Goal: Task Accomplishment & Management: Manage account settings

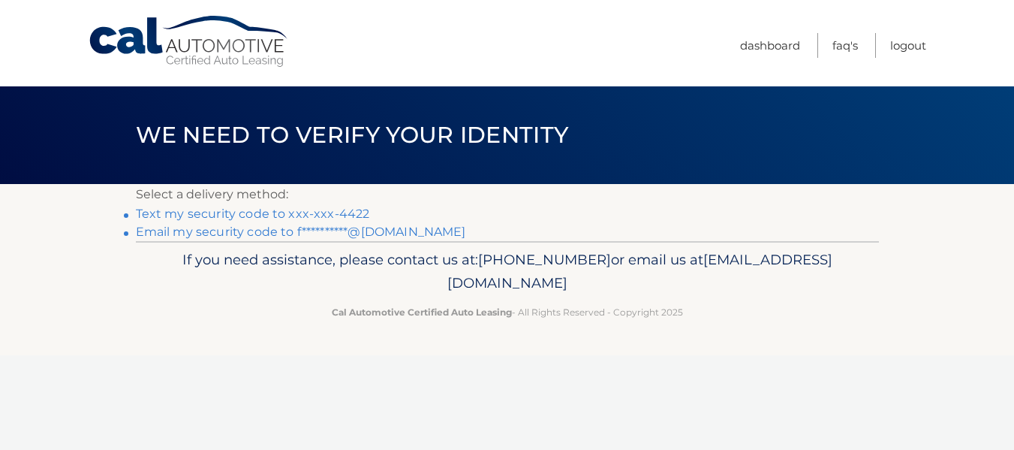
click at [288, 212] on link "Text my security code to xxx-xxx-4422" at bounding box center [253, 213] width 234 height 14
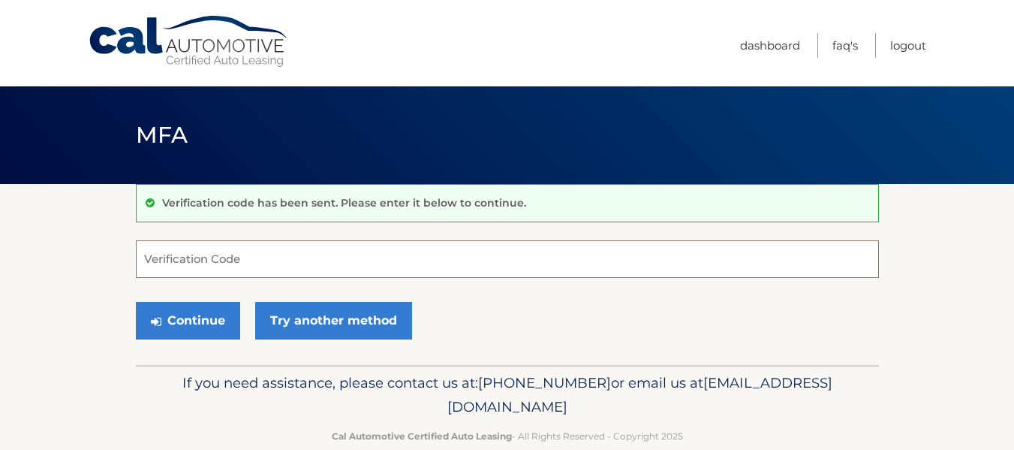
click at [247, 260] on input "Verification Code" at bounding box center [507, 259] width 743 height 38
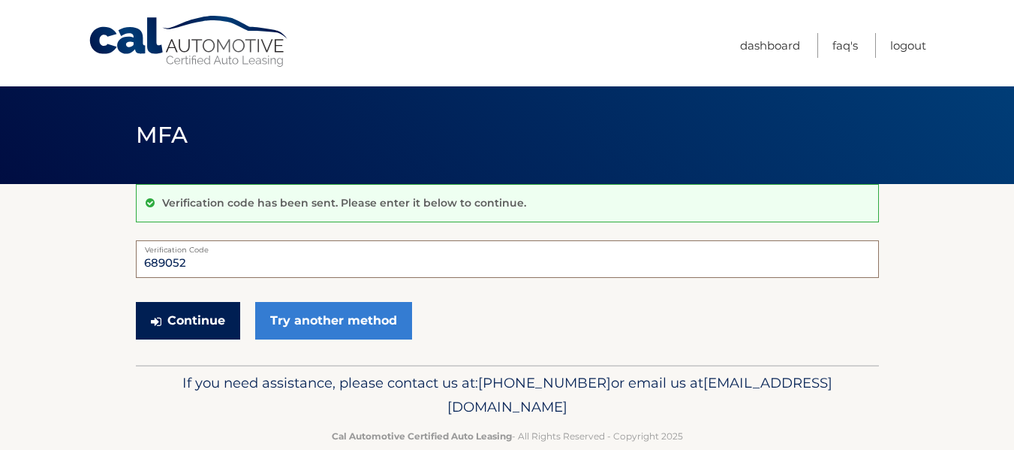
type input "689052"
click at [188, 308] on button "Continue" at bounding box center [188, 321] width 104 height 38
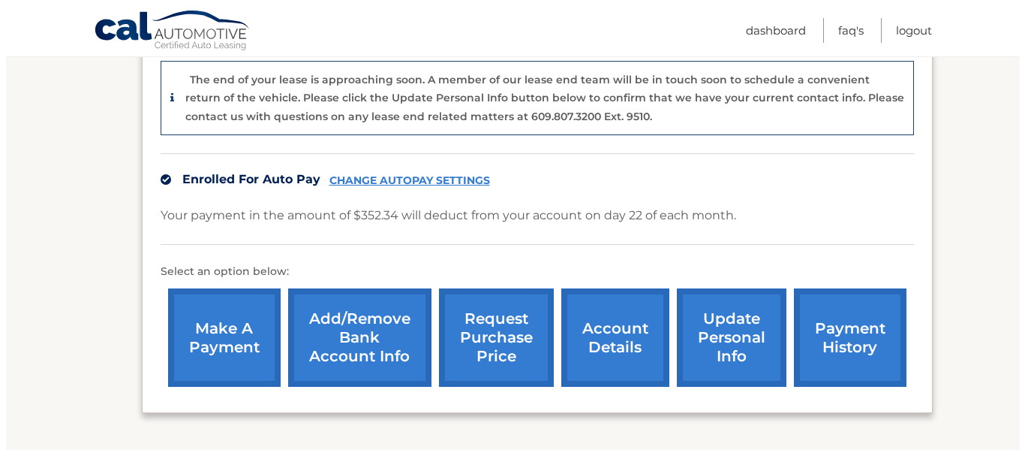
scroll to position [376, 0]
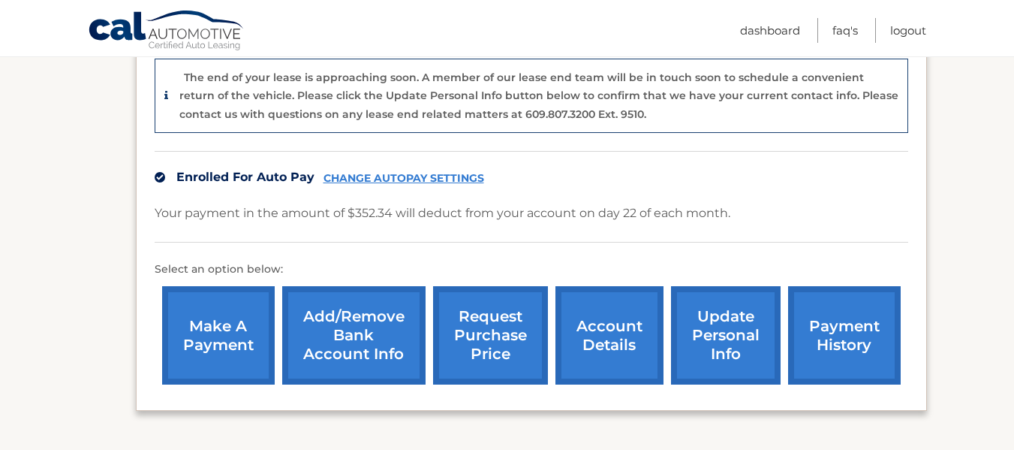
click at [468, 317] on link "request purchase price" at bounding box center [490, 335] width 115 height 98
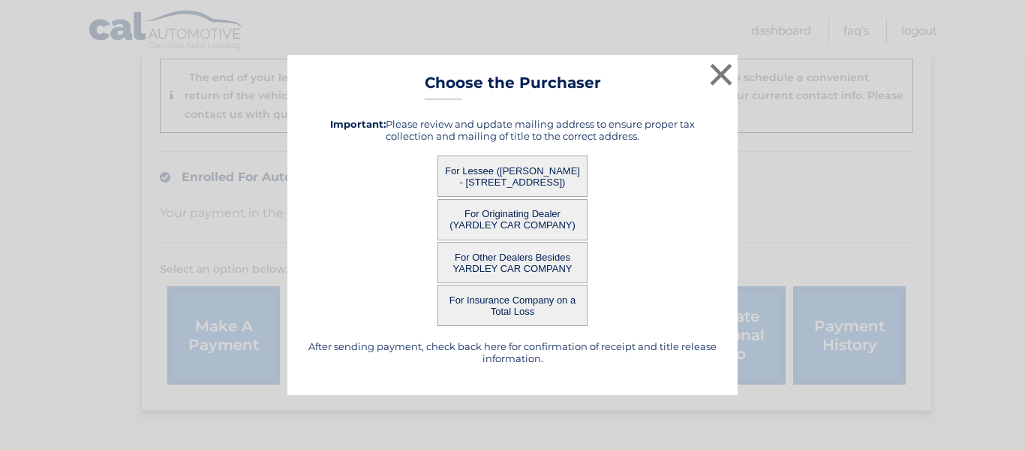
click at [491, 167] on button "For Lessee ([PERSON_NAME] - [STREET_ADDRESS])" at bounding box center [513, 175] width 150 height 41
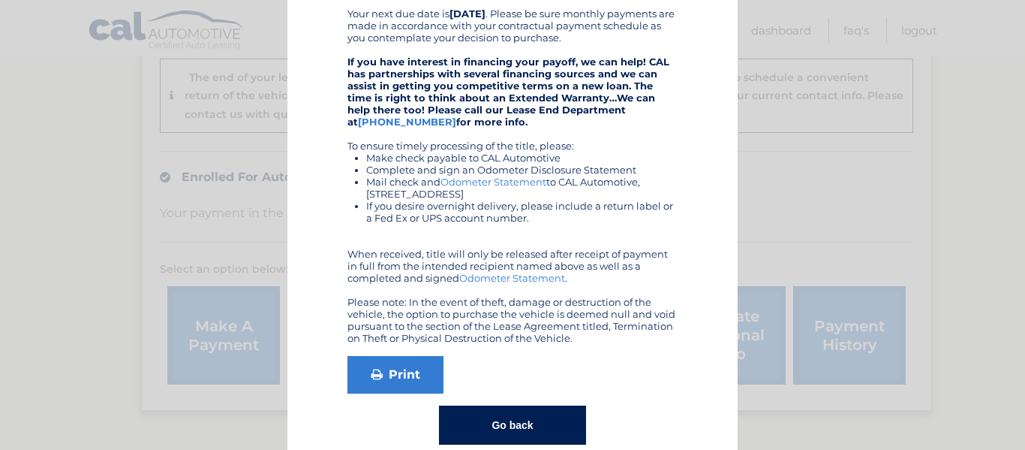
scroll to position [398, 0]
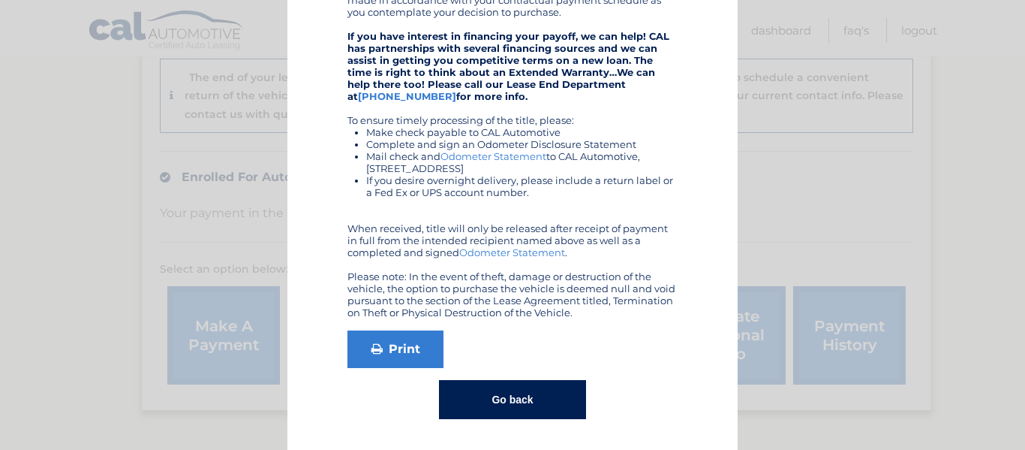
click at [537, 398] on button "Go back" at bounding box center [512, 399] width 146 height 39
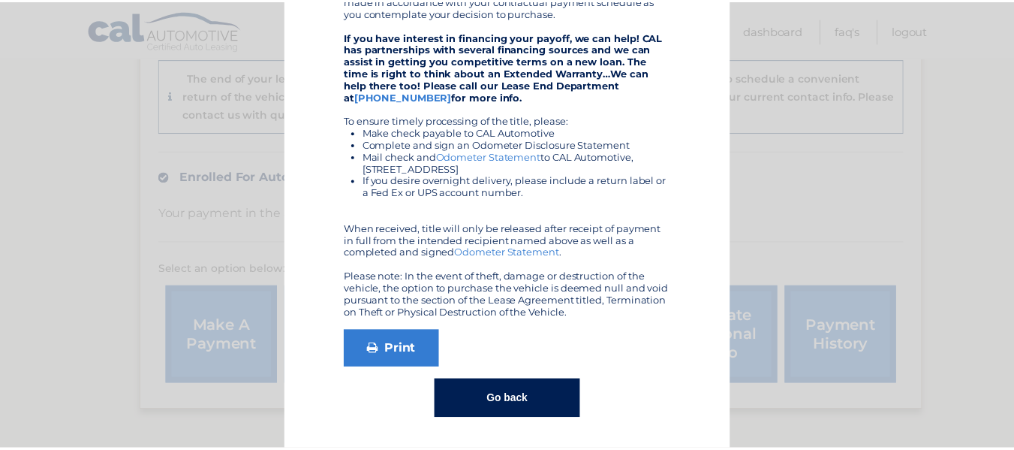
scroll to position [0, 0]
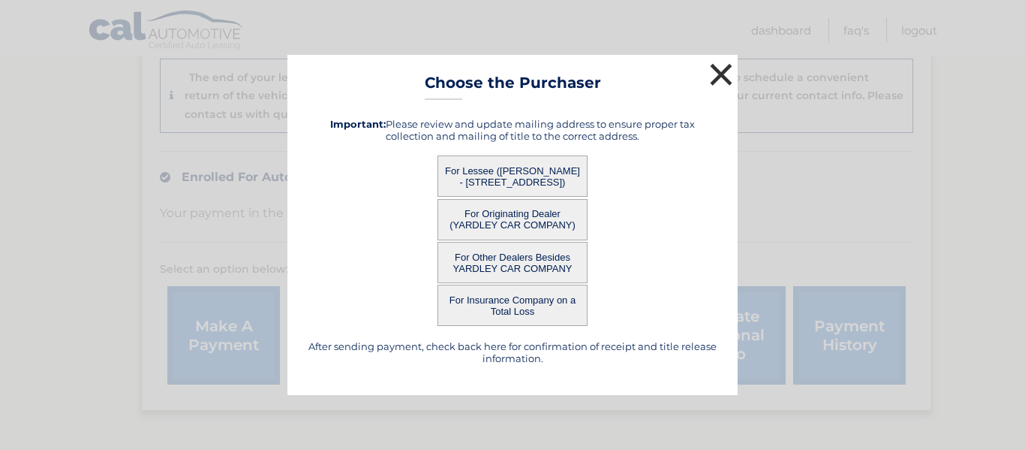
click at [717, 69] on button "×" at bounding box center [721, 74] width 30 height 30
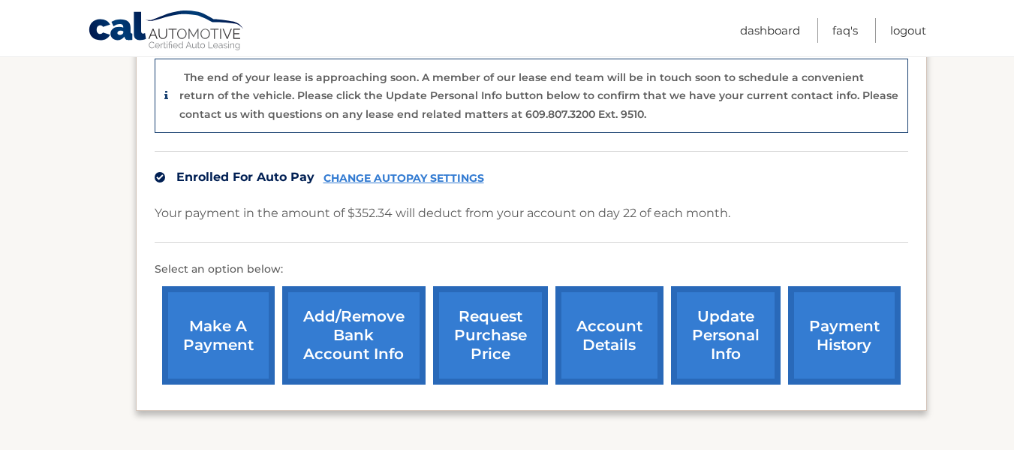
scroll to position [496, 0]
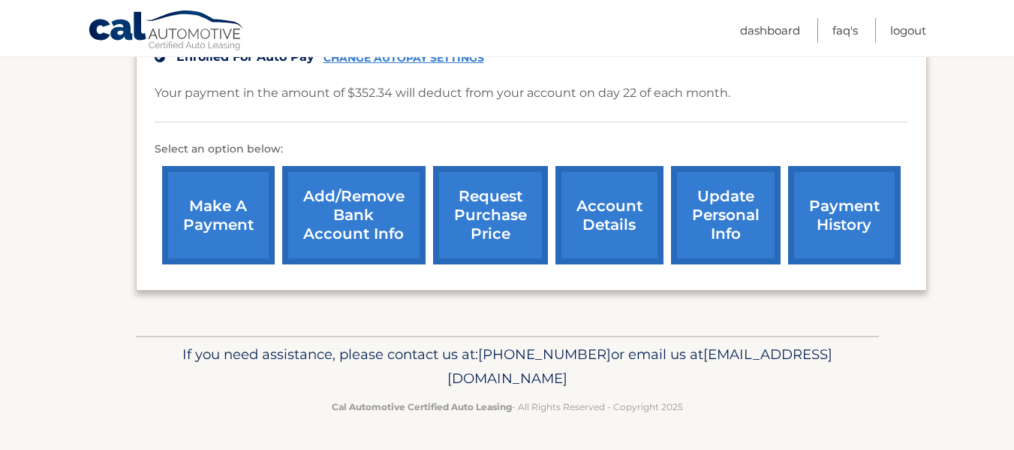
click at [522, 382] on span "[EMAIL_ADDRESS][DOMAIN_NAME]" at bounding box center [639, 365] width 385 height 41
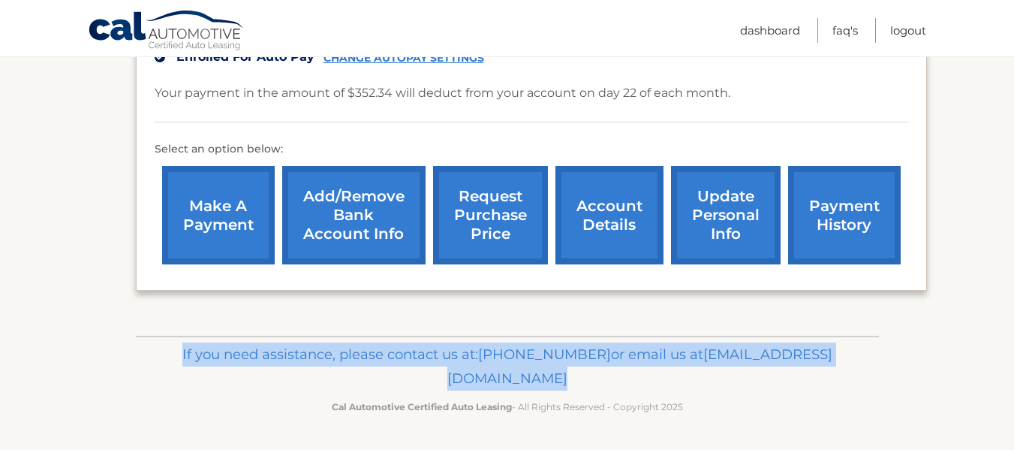
click at [522, 382] on span "[EMAIL_ADDRESS][DOMAIN_NAME]" at bounding box center [639, 365] width 385 height 41
click at [598, 377] on span "[EMAIL_ADDRESS][DOMAIN_NAME]" at bounding box center [639, 365] width 385 height 41
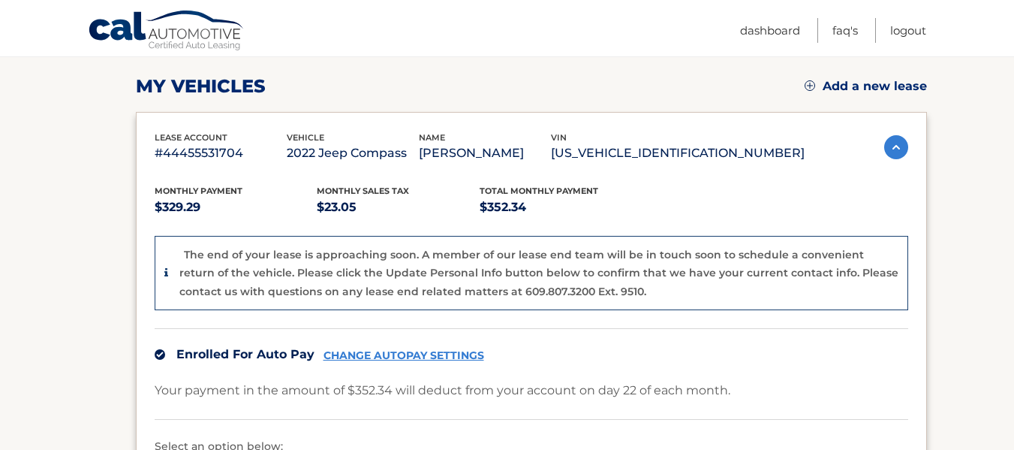
scroll to position [198, 0]
click at [842, 29] on link "FAQ's" at bounding box center [845, 30] width 26 height 25
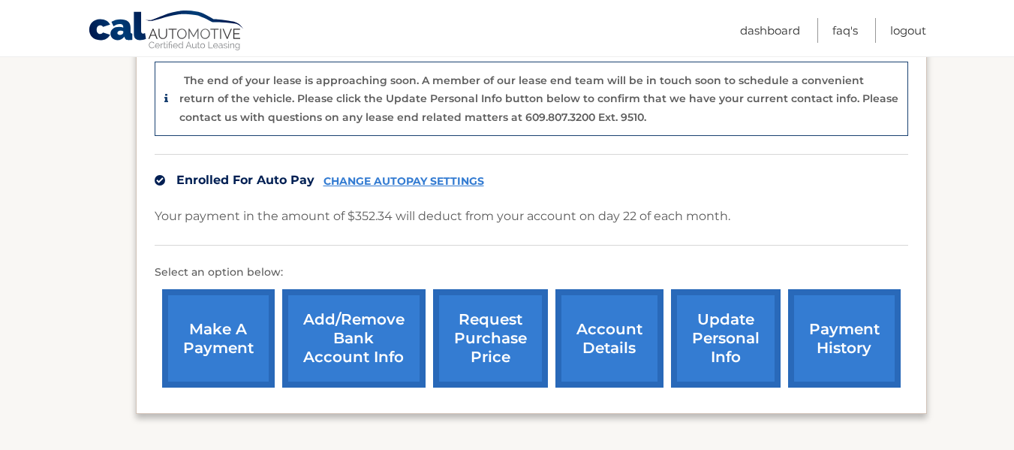
scroll to position [496, 0]
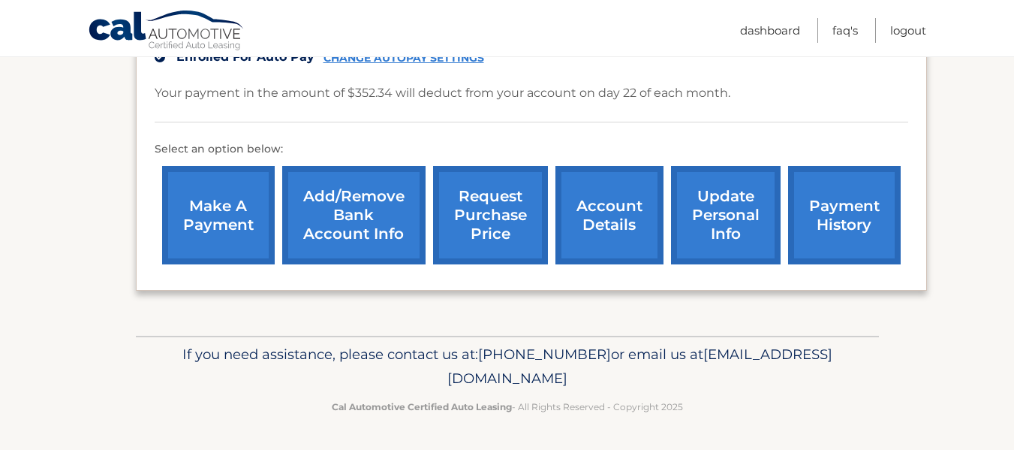
click at [612, 210] on link "account details" at bounding box center [609, 215] width 108 height 98
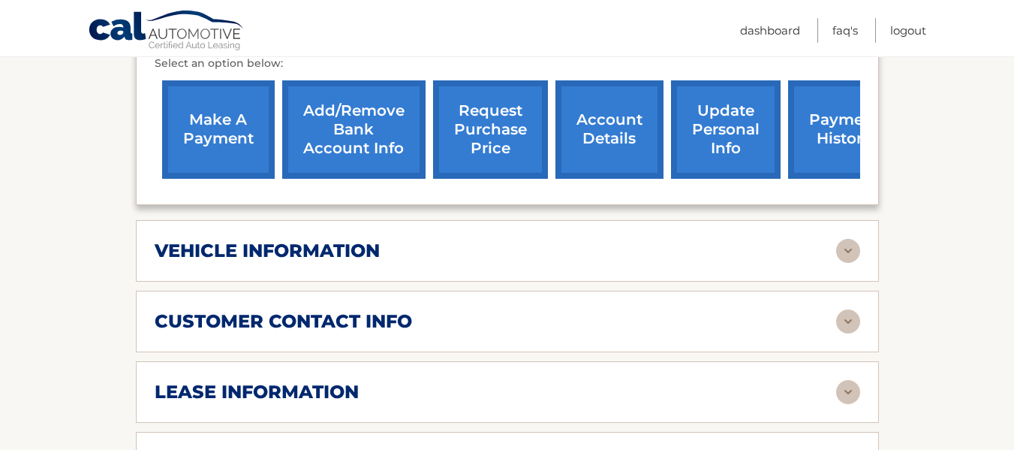
scroll to position [530, 0]
click at [616, 220] on div "vehicle information vehicle Year [DATE] vehicle make Jeep vehicle model Compass…" at bounding box center [507, 251] width 743 height 62
click at [845, 239] on img at bounding box center [848, 251] width 24 height 24
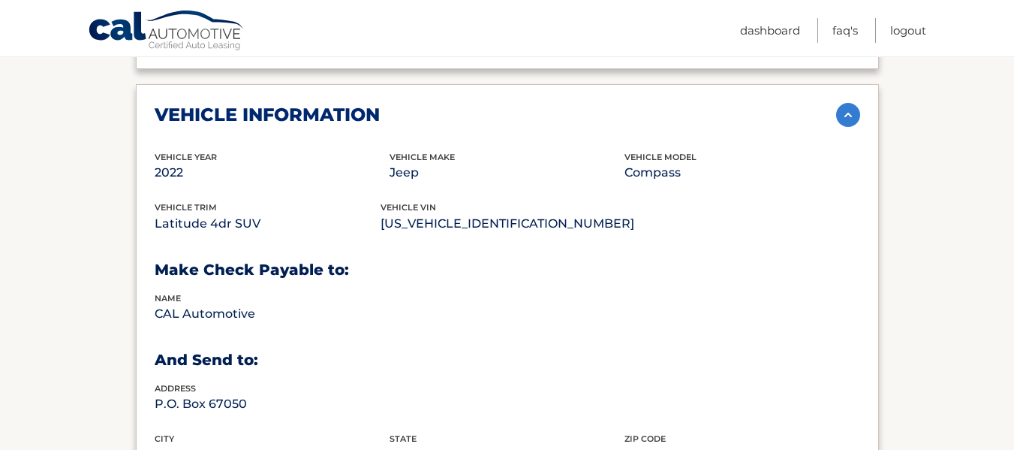
scroll to position [665, 0]
click at [847, 104] on img at bounding box center [848, 116] width 24 height 24
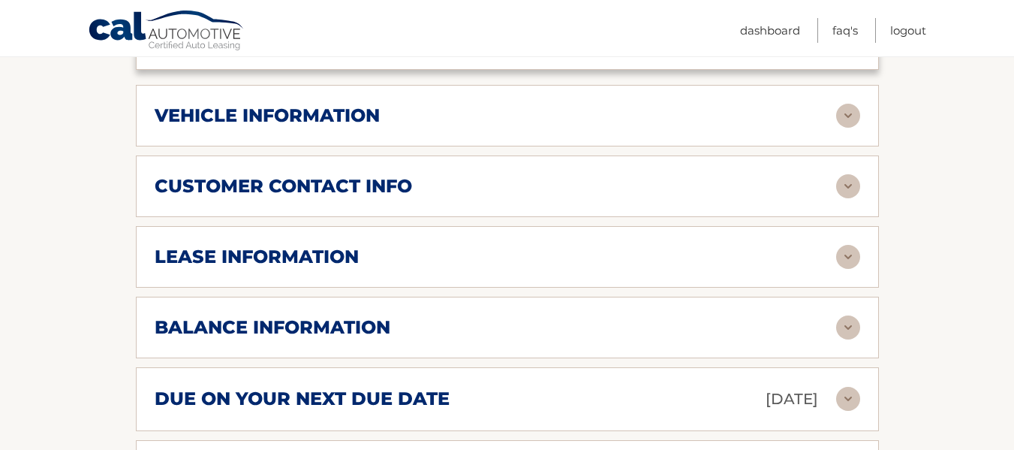
click at [855, 174] on img at bounding box center [848, 186] width 24 height 24
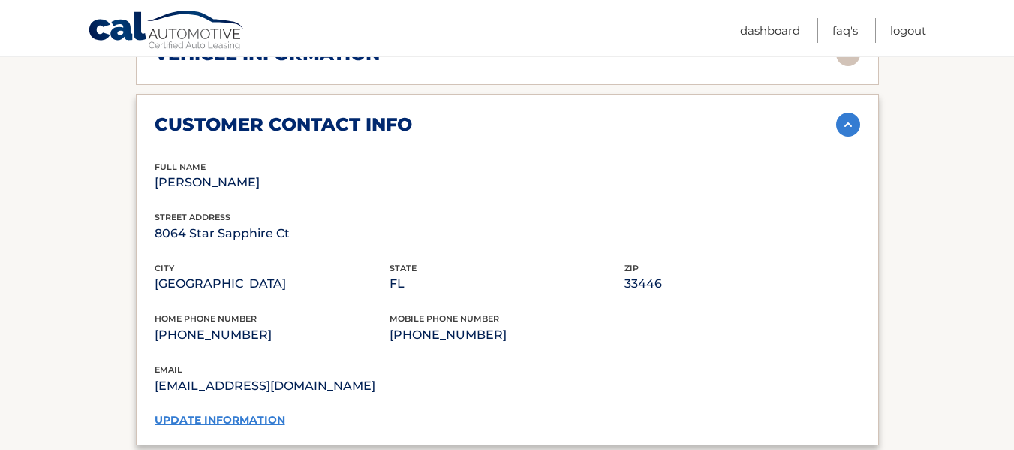
scroll to position [726, 0]
click at [847, 113] on img at bounding box center [848, 125] width 24 height 24
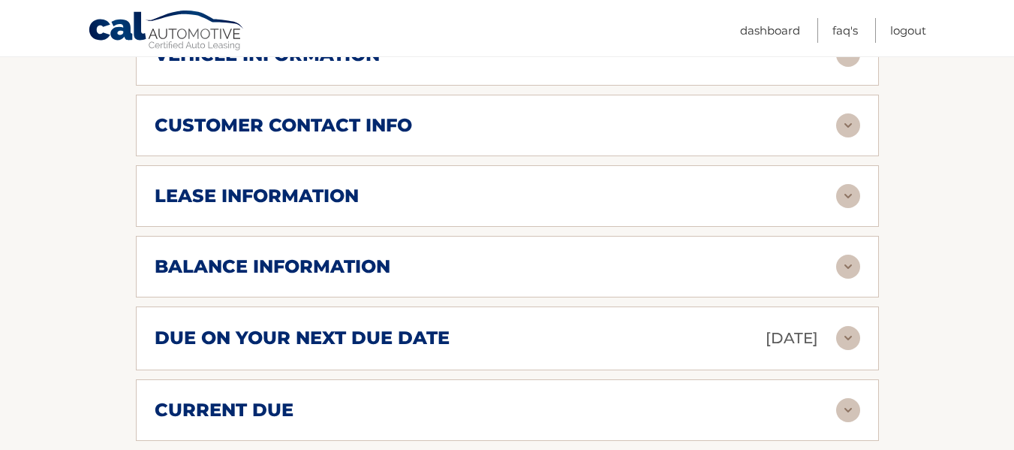
click at [841, 184] on img at bounding box center [848, 196] width 24 height 24
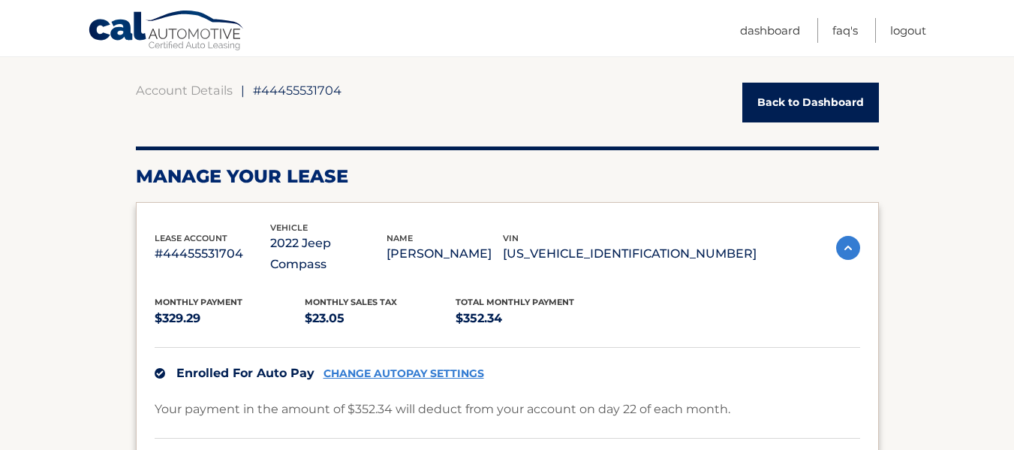
scroll to position [49, 0]
